Goal: Task Accomplishment & Management: Manage account settings

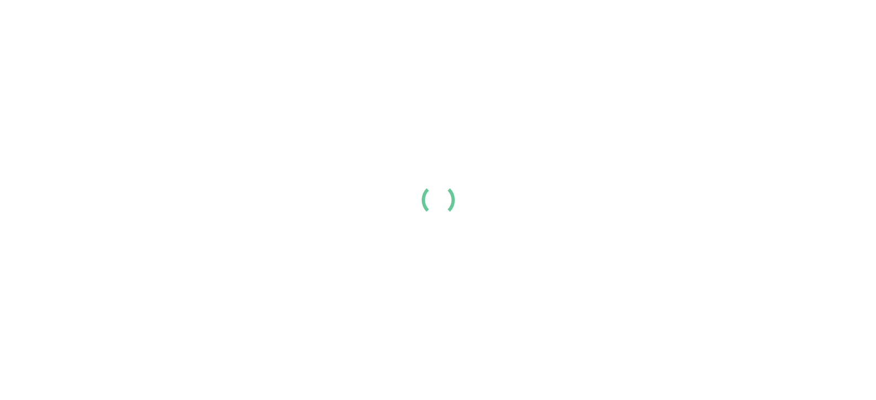
click at [429, 33] on div "Resume Templates Cover Letters About Login Create my resume" at bounding box center [438, 18] width 826 height 29
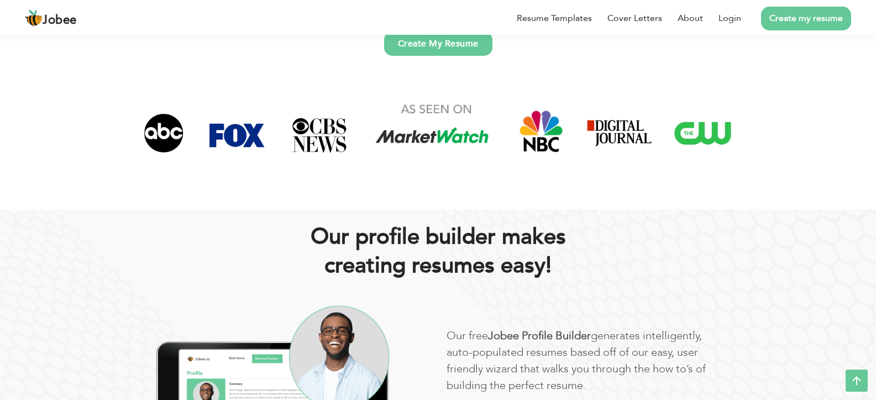
scroll to position [442, 0]
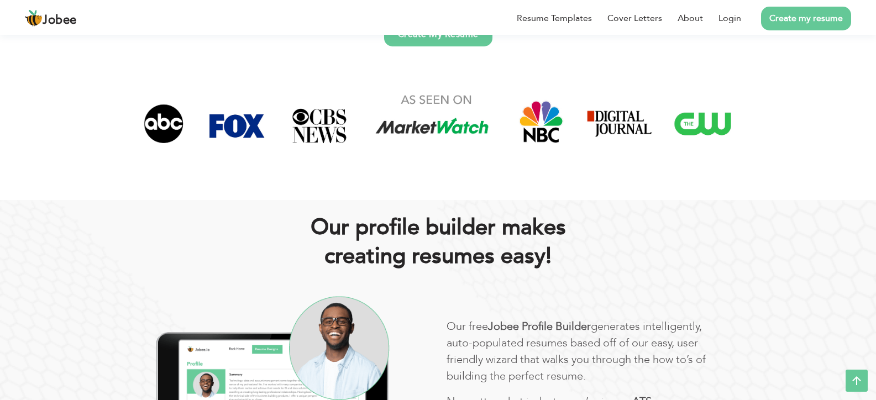
click at [548, 33] on div "Resume Templates Cover Letters About Login Create my resume" at bounding box center [438, 18] width 826 height 29
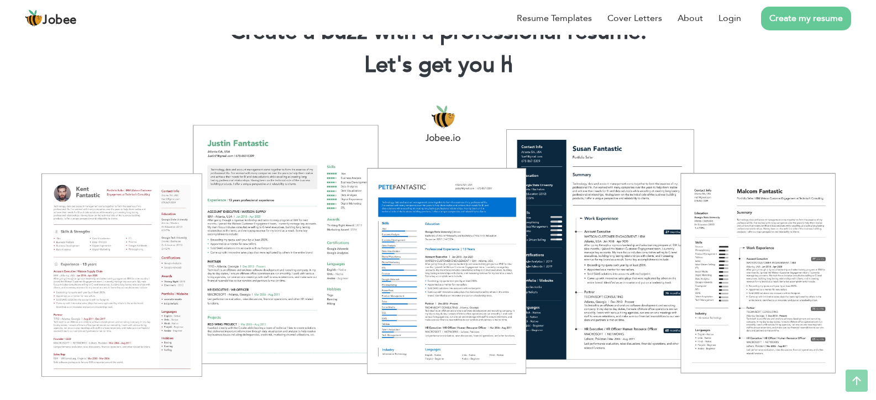
scroll to position [0, 0]
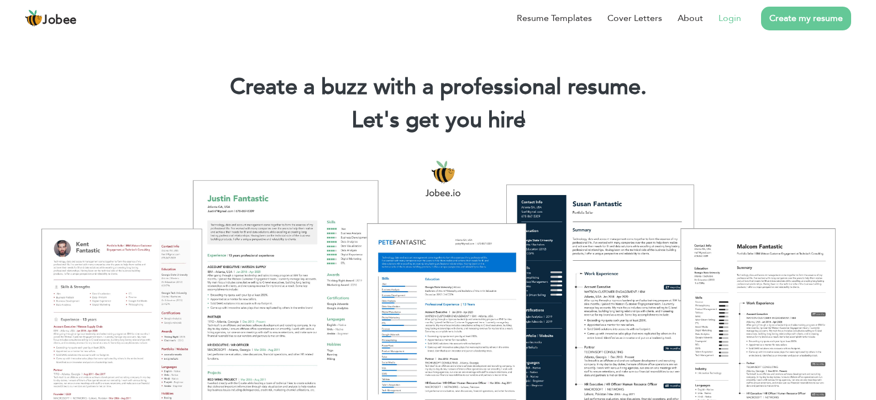
click at [741, 25] on link "Login" at bounding box center [729, 18] width 23 height 13
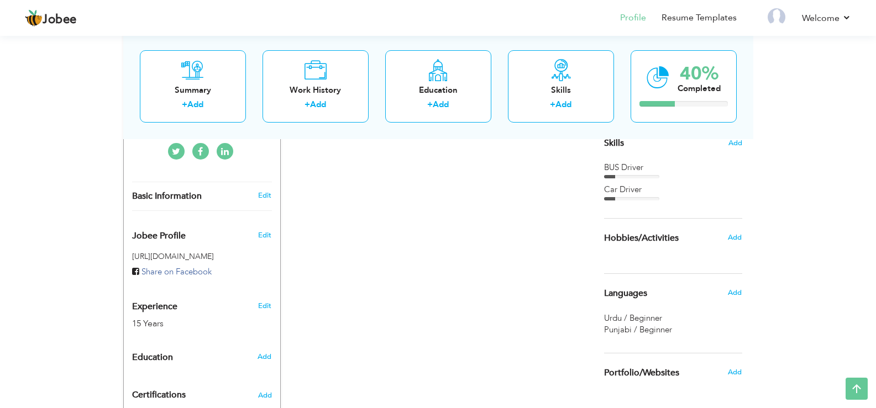
scroll to position [295, 0]
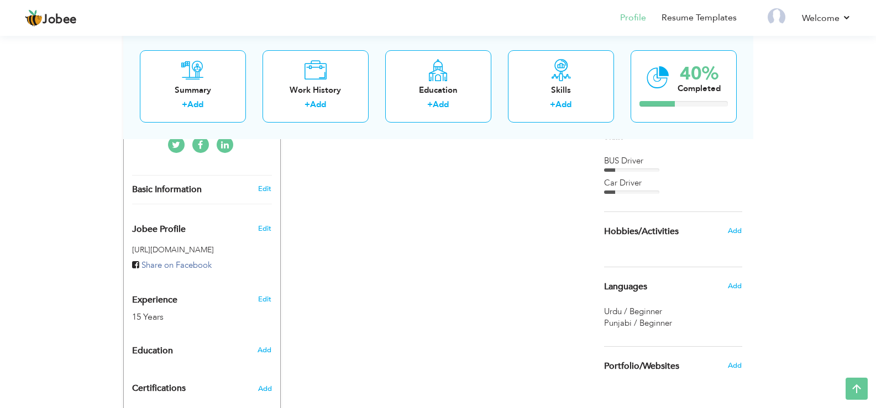
drag, startPoint x: 0, startPoint y: 313, endPoint x: 0, endPoint y: 322, distance: 9.4
drag, startPoint x: 0, startPoint y: 322, endPoint x: 349, endPoint y: 188, distance: 373.5
click at [350, 189] on div "CV Import Profile Strength 0% Select an Item from right menu Work History * Job…" at bounding box center [438, 191] width 315 height 555
